Goal: Transaction & Acquisition: Download file/media

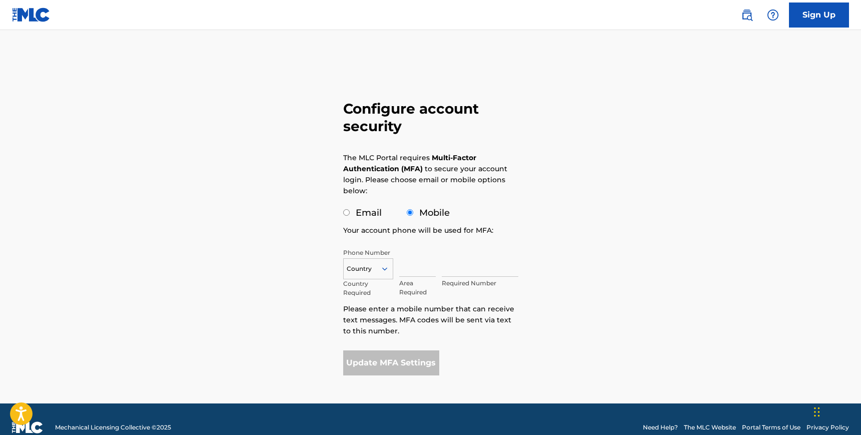
click at [352, 217] on div "Email" at bounding box center [362, 213] width 39 height 14
click at [350, 215] on div "Email" at bounding box center [362, 213] width 39 height 14
click at [350, 214] on div "Email" at bounding box center [362, 213] width 39 height 14
click at [347, 210] on input "Email" at bounding box center [346, 212] width 7 height 7
radio input "true"
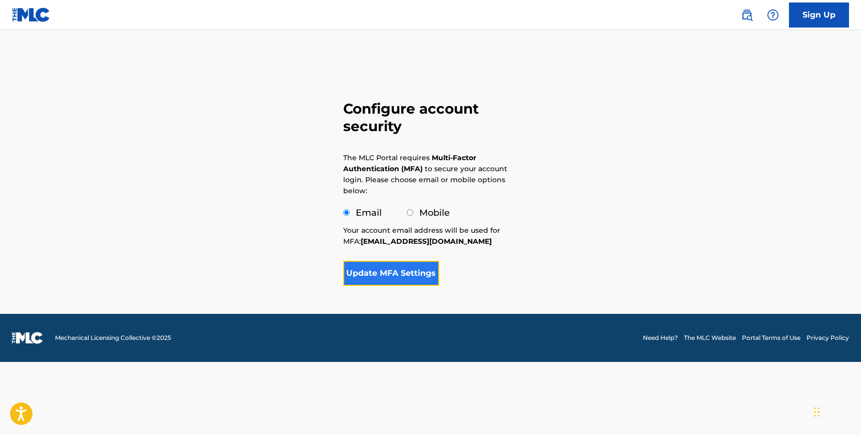
click at [398, 281] on button "Update MFA Settings" at bounding box center [391, 273] width 97 height 25
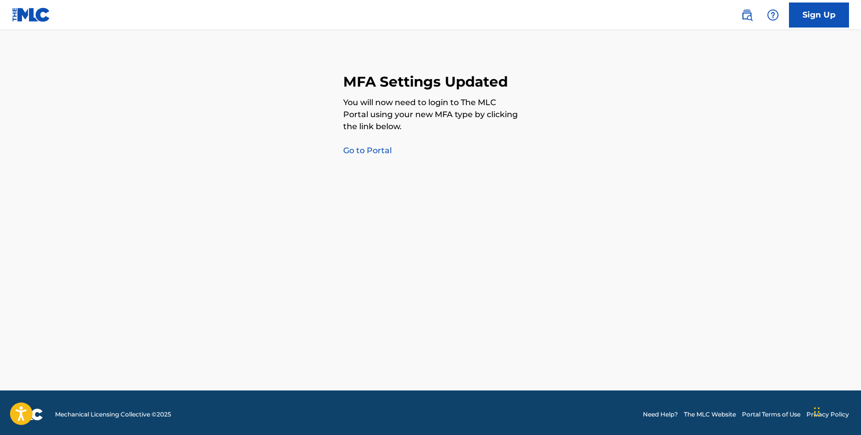
click at [377, 150] on link "Go to Portal" at bounding box center [367, 151] width 49 height 10
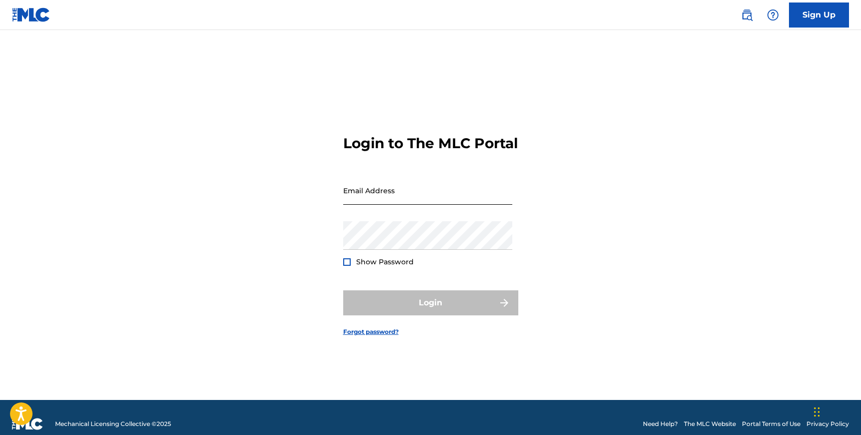
click at [393, 201] on input "Email Address" at bounding box center [427, 190] width 169 height 29
type input "[EMAIL_ADDRESS][DOMAIN_NAME]"
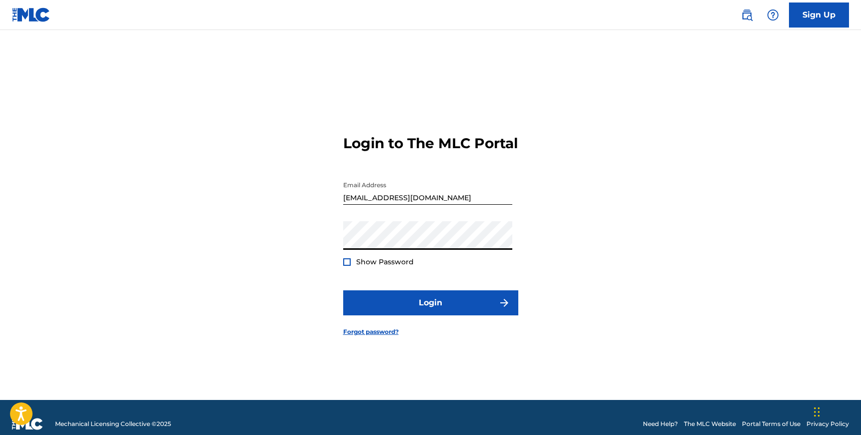
click at [343, 290] on button "Login" at bounding box center [430, 302] width 175 height 25
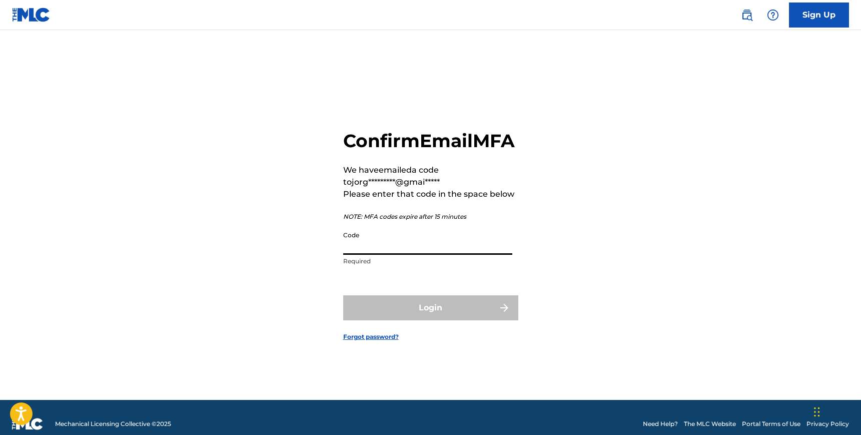
click at [418, 250] on input "Code" at bounding box center [427, 240] width 169 height 29
paste input "766441"
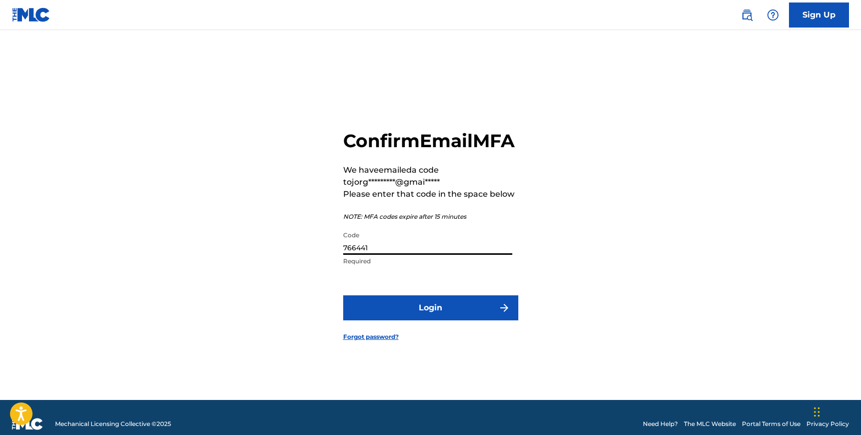
type input "766441"
click at [343, 295] on button "Login" at bounding box center [430, 307] width 175 height 25
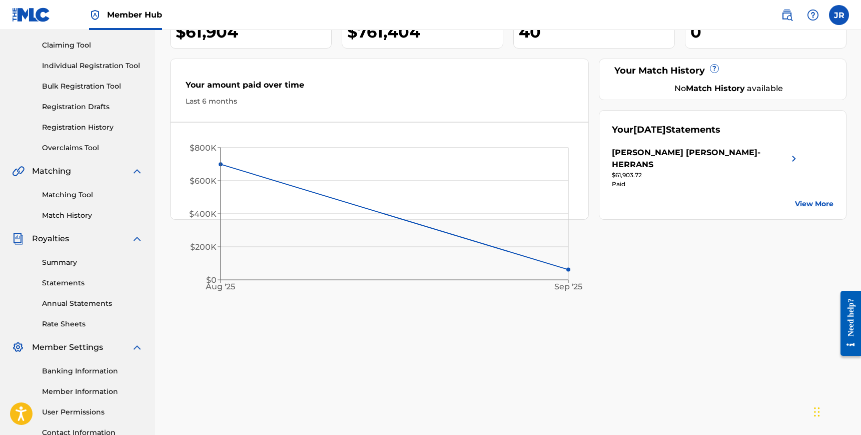
scroll to position [130, 0]
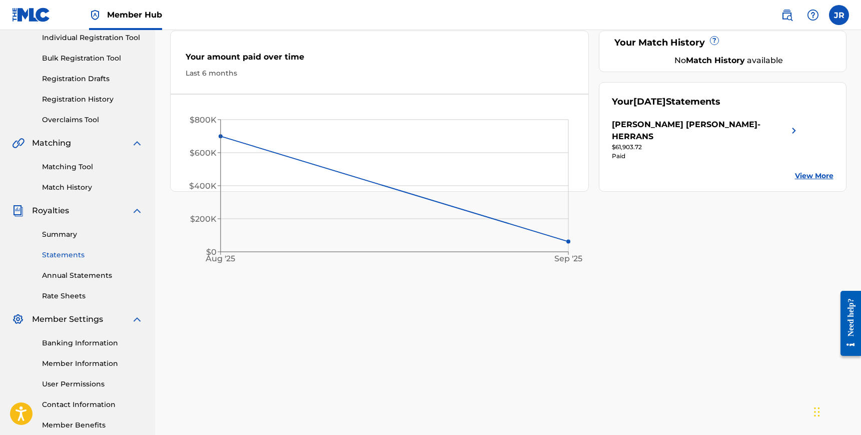
click at [69, 255] on link "Statements" at bounding box center [92, 255] width 101 height 11
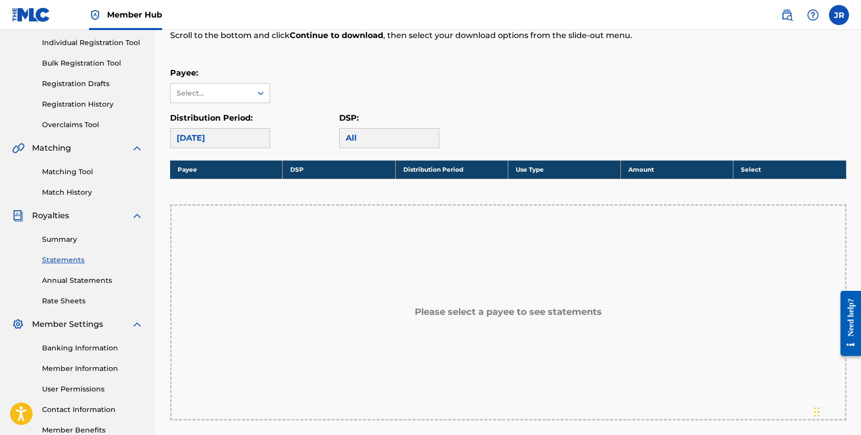
scroll to position [148, 0]
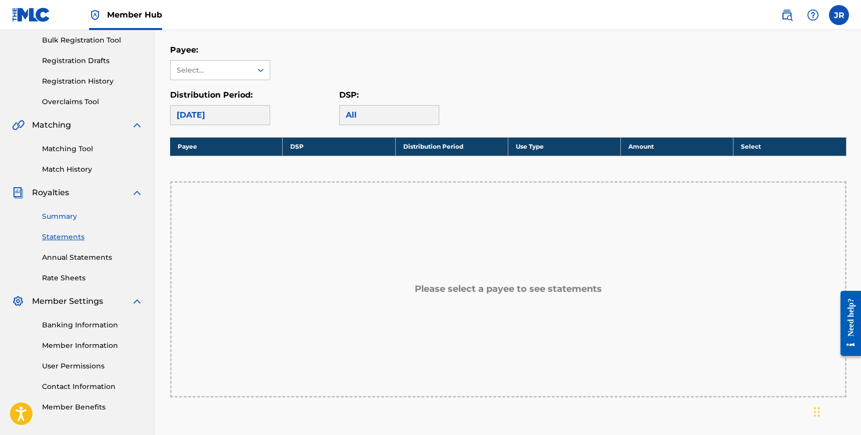
click at [67, 216] on link "Summary" at bounding box center [92, 216] width 101 height 11
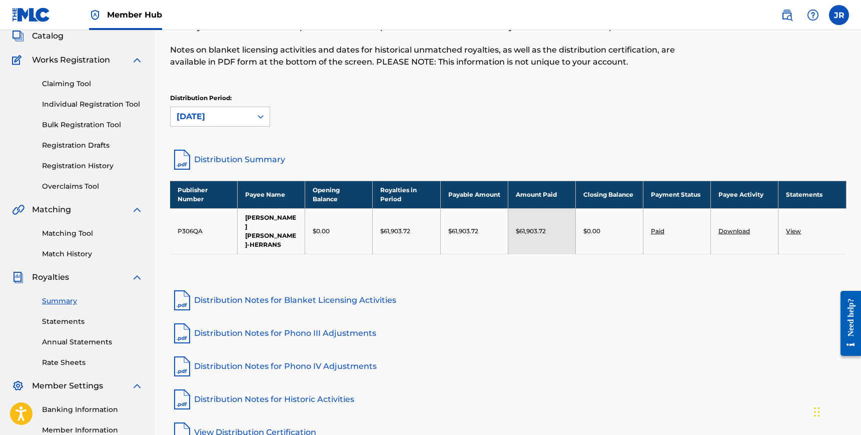
scroll to position [42, 0]
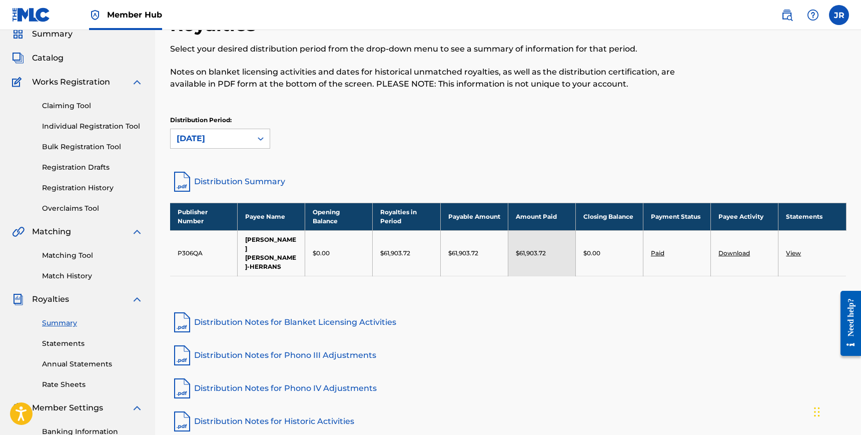
click at [793, 249] on link "View" at bounding box center [793, 253] width 15 height 8
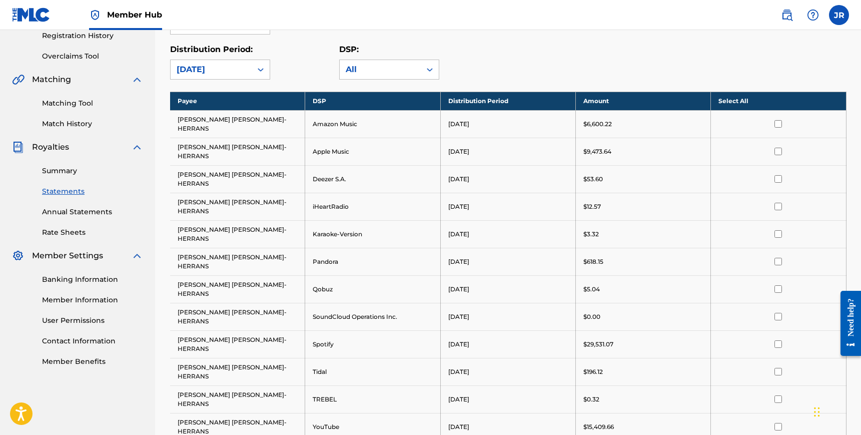
scroll to position [183, 0]
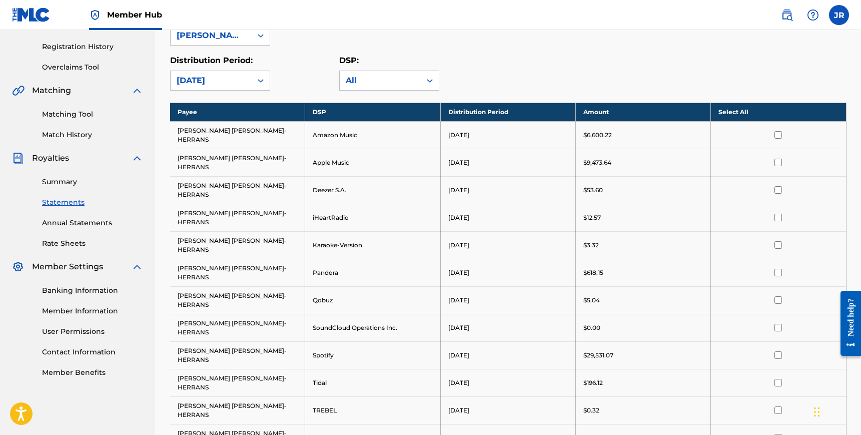
click at [756, 111] on th "Select All" at bounding box center [778, 112] width 135 height 19
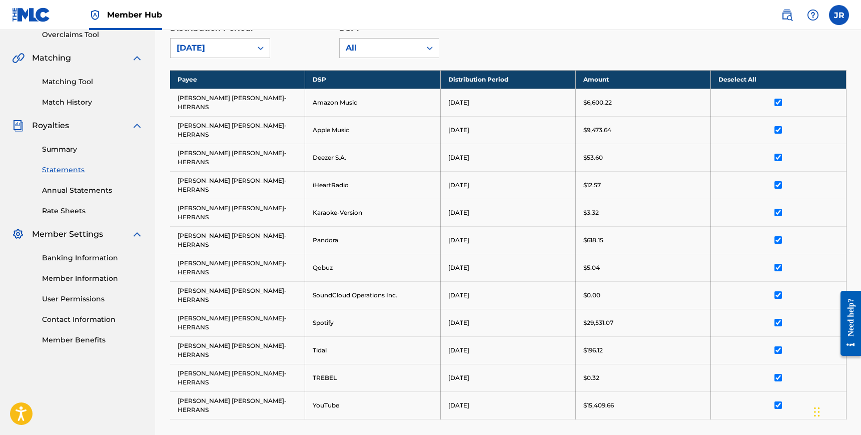
scroll to position [269, 0]
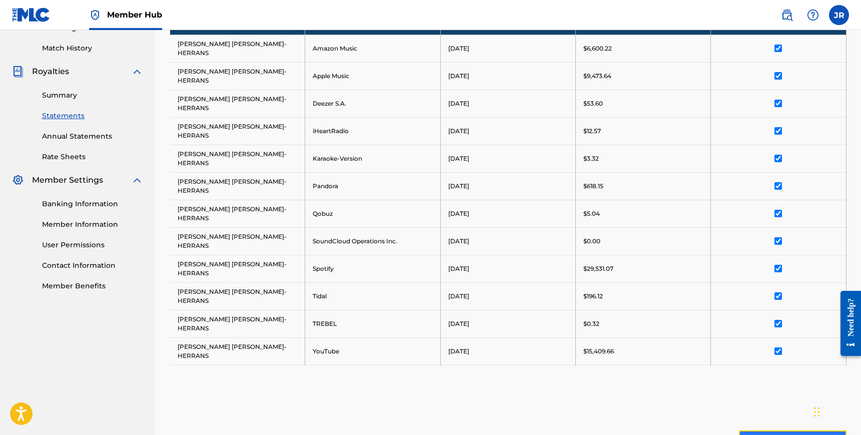
click at [789, 430] on button "Continue to download" at bounding box center [793, 442] width 108 height 25
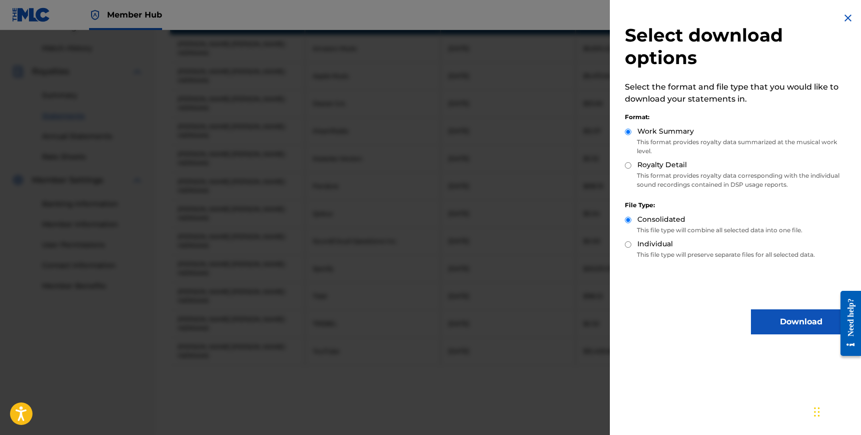
click at [652, 165] on label "Royalty Detail" at bounding box center [662, 165] width 50 height 11
click at [631, 165] on input "Royalty Detail" at bounding box center [628, 165] width 7 height 7
radio input "true"
click at [780, 321] on button "Download" at bounding box center [801, 321] width 100 height 25
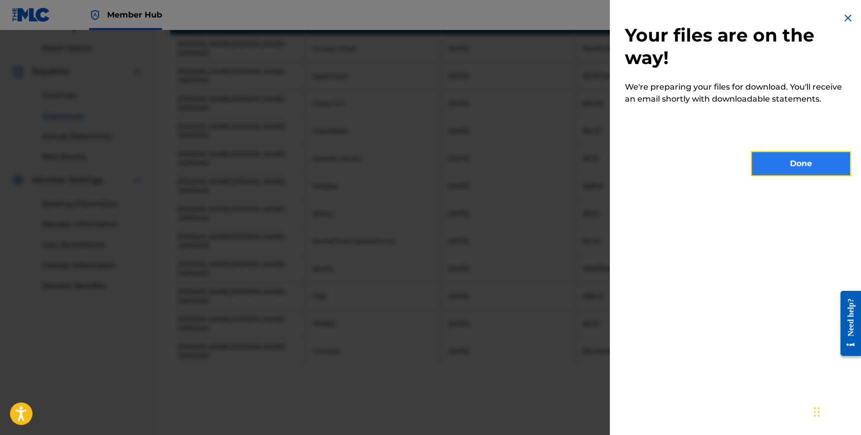
click at [795, 159] on button "Done" at bounding box center [801, 163] width 100 height 25
